Goal: Go to known website: Go to known website

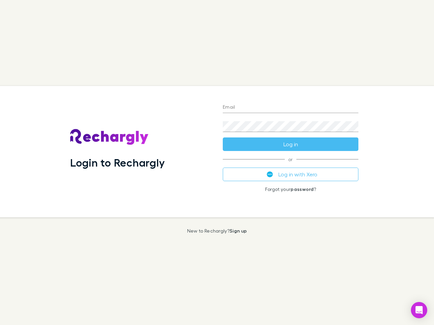
click at [217, 163] on div "Login to Rechargly" at bounding box center [141, 152] width 153 height 132
click at [290, 108] on input "Email" at bounding box center [291, 107] width 136 height 11
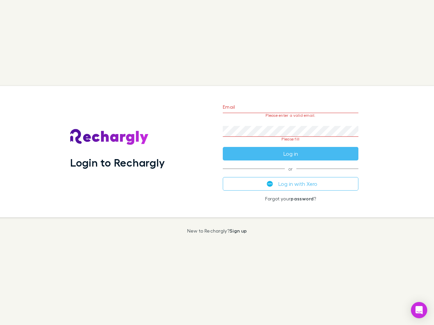
click at [290, 144] on form "Email Please enter a valid email. Password Please fill Log in" at bounding box center [291, 129] width 136 height 64
click at [290, 175] on div "Email Please enter a valid email. Password Please fill Log in or Log in with Xe…" at bounding box center [290, 152] width 146 height 132
click at [419, 310] on icon "Open Intercom Messenger" at bounding box center [419, 310] width 7 height 8
